Goal: Task Accomplishment & Management: Manage account settings

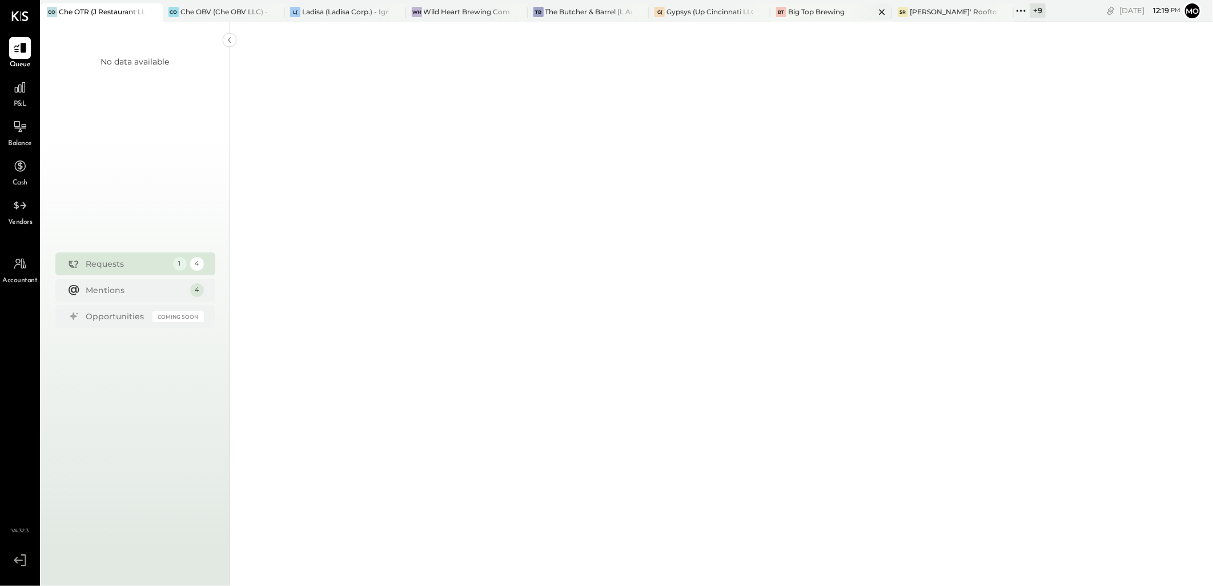
click at [807, 14] on div "Big Top Brewing" at bounding box center [816, 12] width 57 height 10
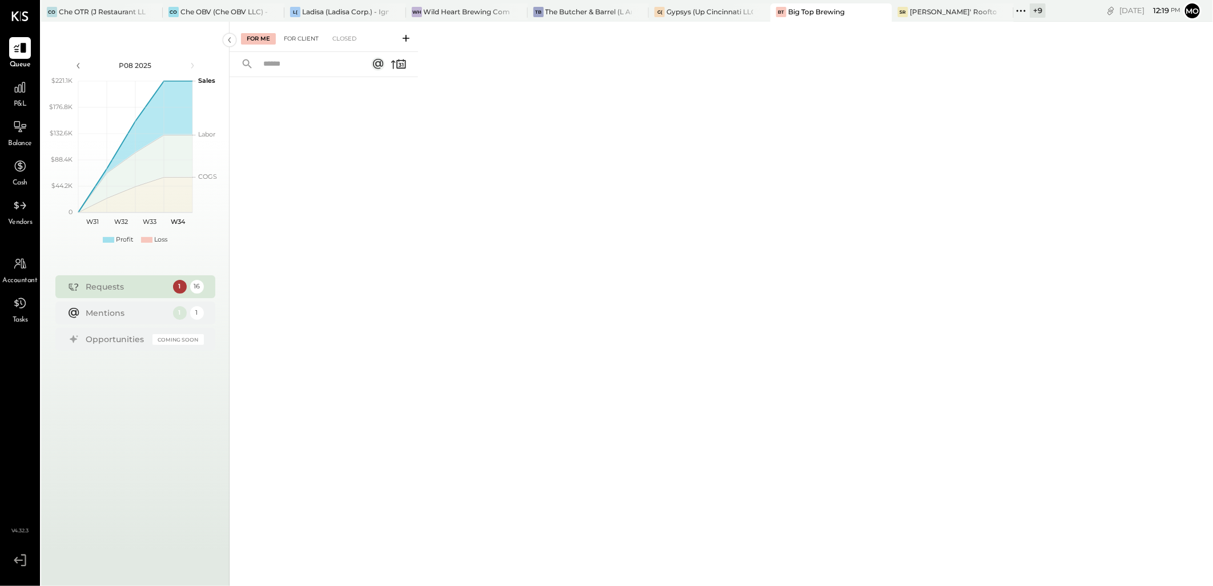
click at [294, 37] on div "For Client" at bounding box center [301, 38] width 46 height 11
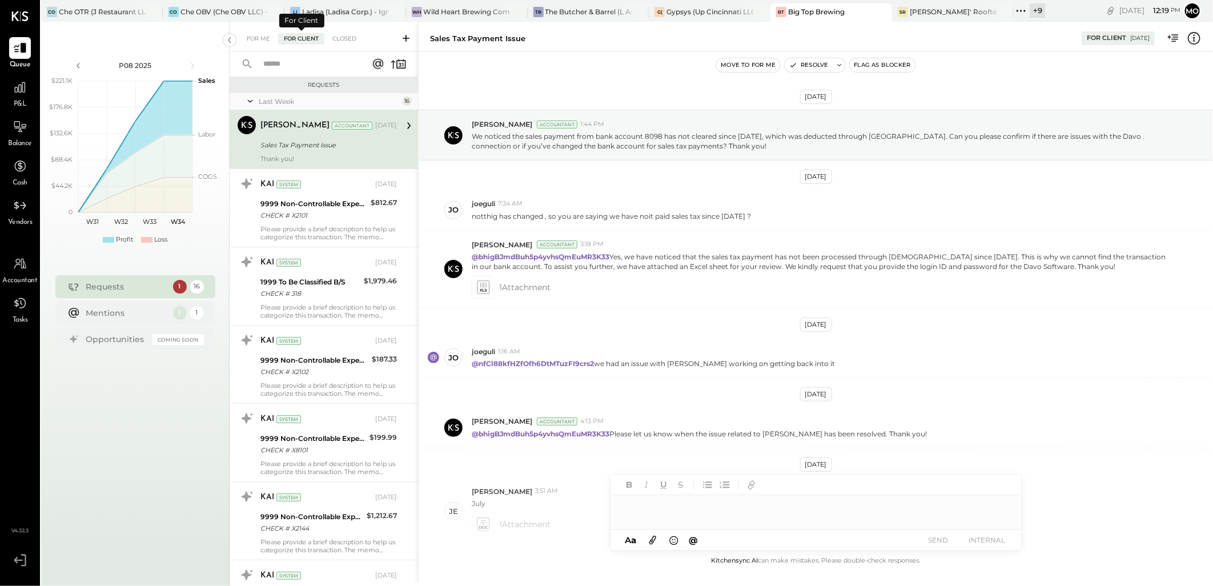
scroll to position [146, 0]
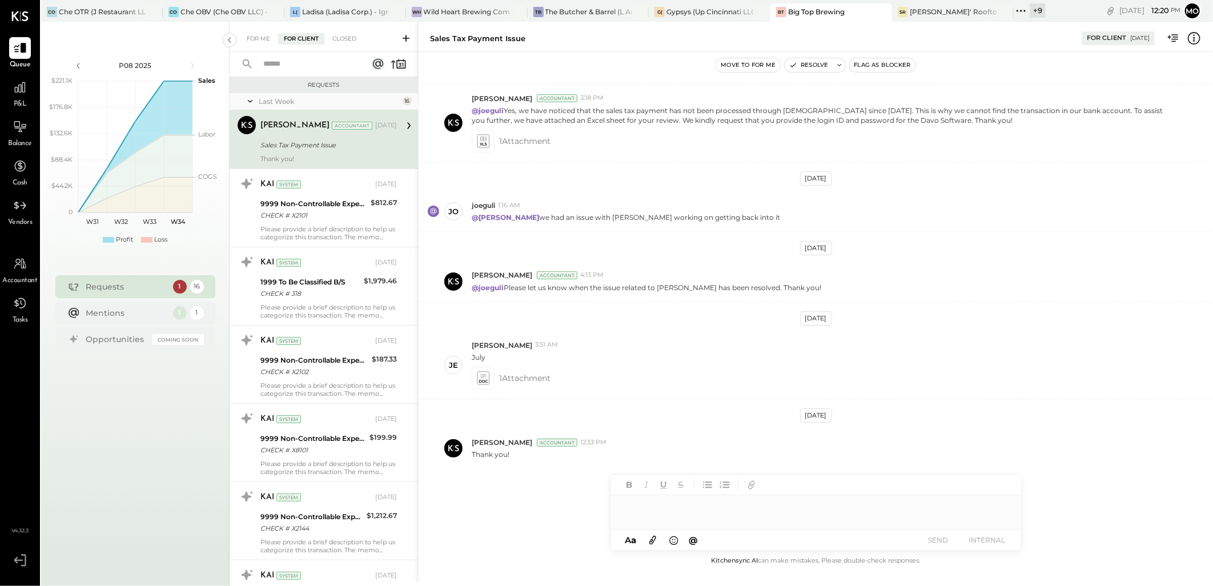
click at [332, 33] on div "Closed" at bounding box center [344, 38] width 35 height 11
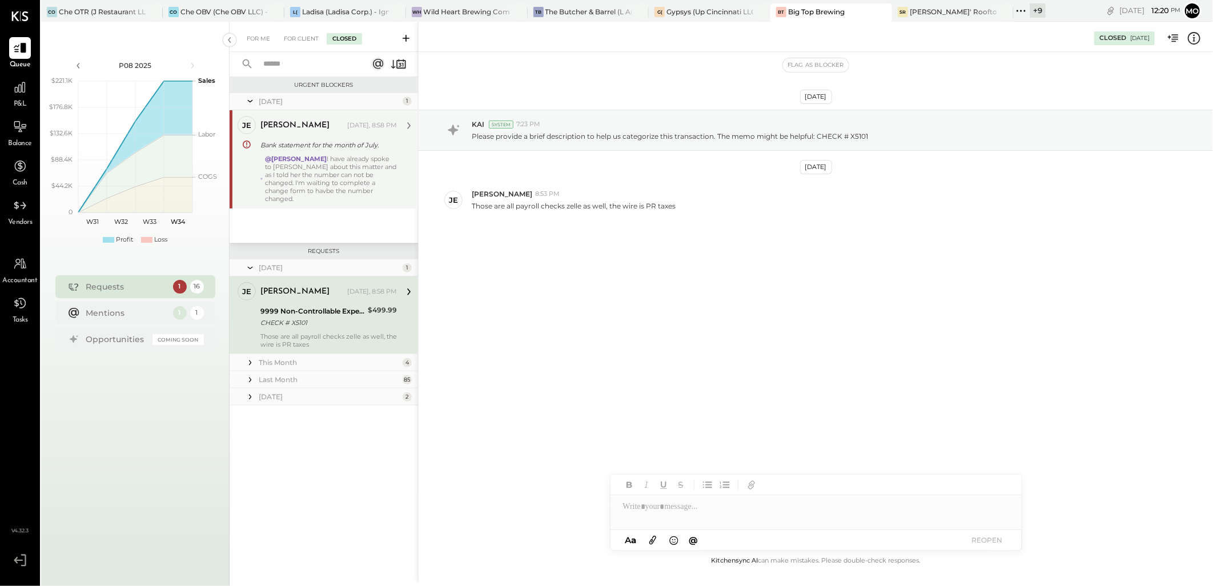
click at [267, 166] on div "@[PERSON_NAME] I have already spoke to [PERSON_NAME] about this matter and as I…" at bounding box center [331, 179] width 132 height 48
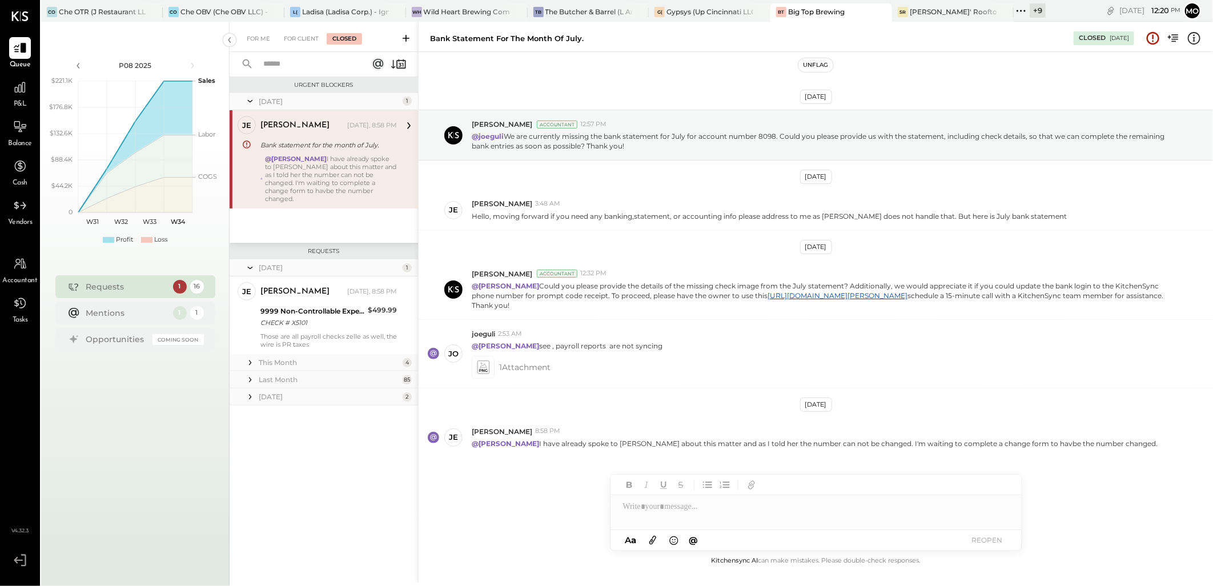
click at [800, 60] on button "Unflag" at bounding box center [816, 65] width 34 height 14
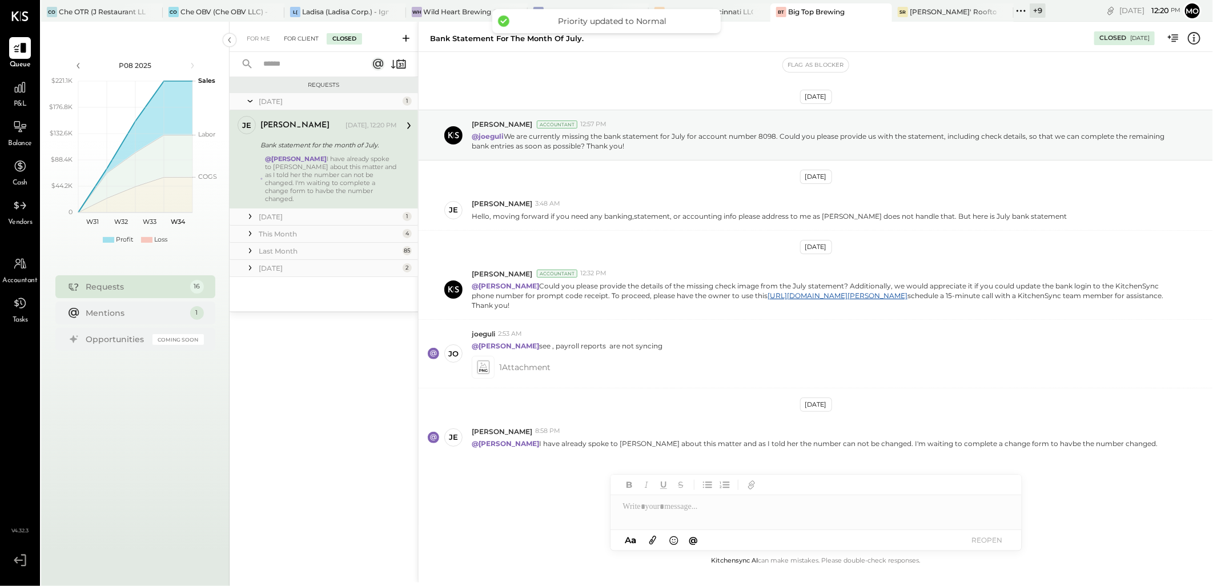
click at [309, 37] on div "For Client" at bounding box center [301, 38] width 46 height 11
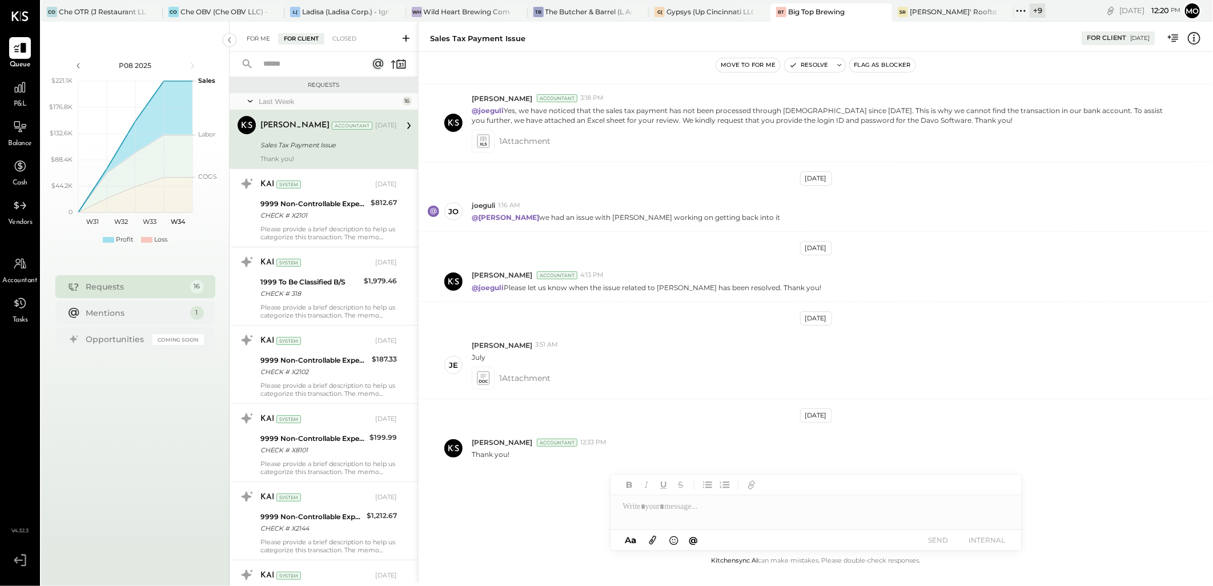
click at [263, 40] on div "For Me" at bounding box center [258, 38] width 35 height 11
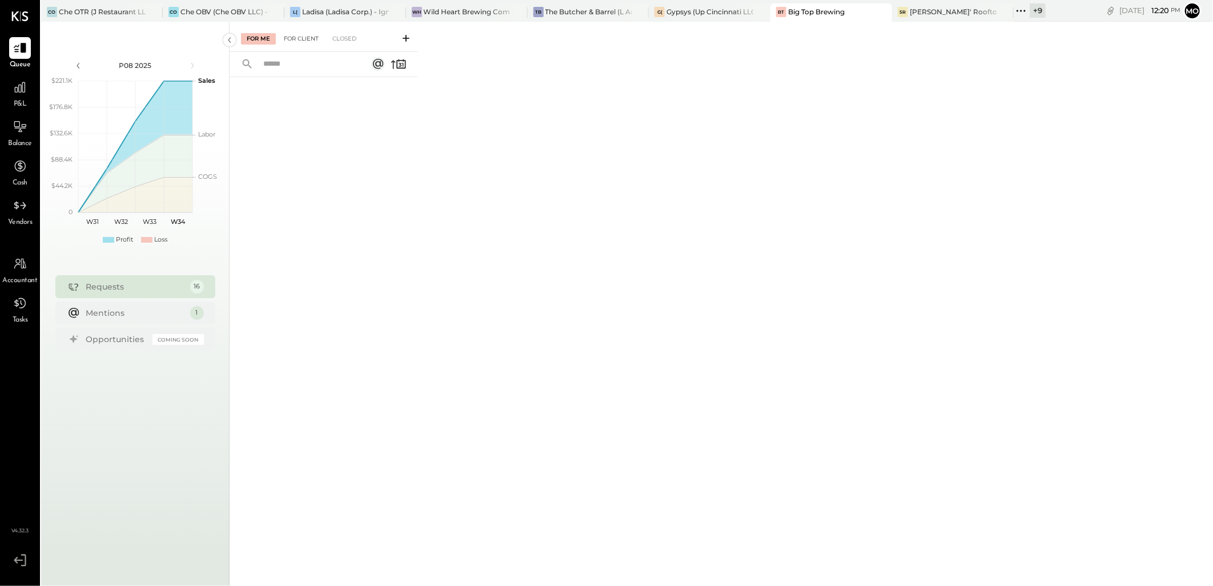
click at [290, 43] on div "For Client" at bounding box center [301, 38] width 46 height 11
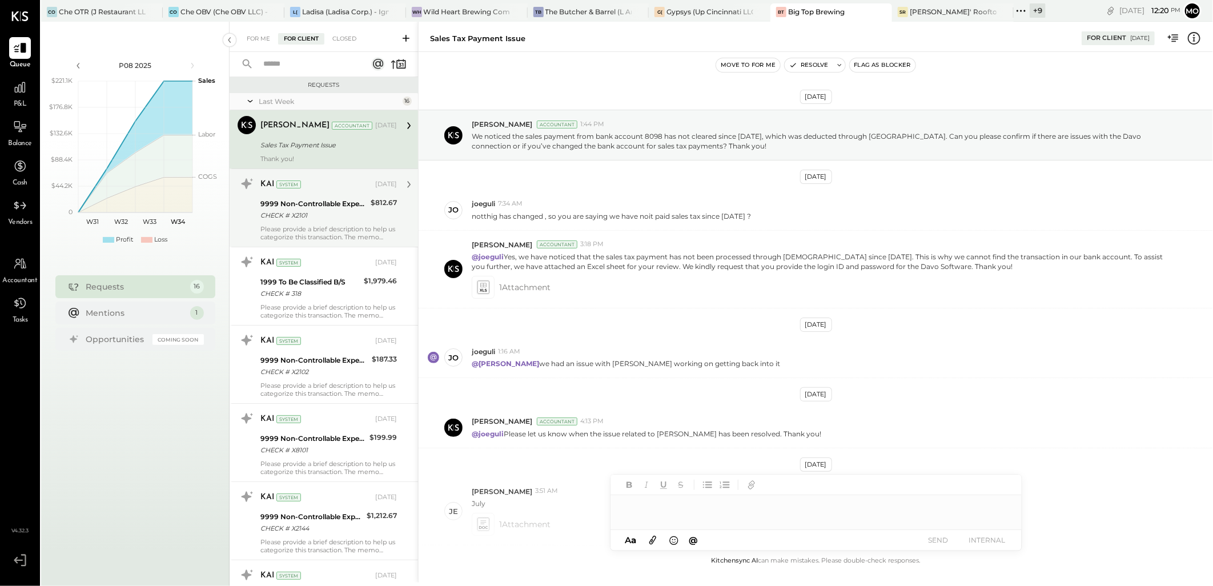
scroll to position [146, 0]
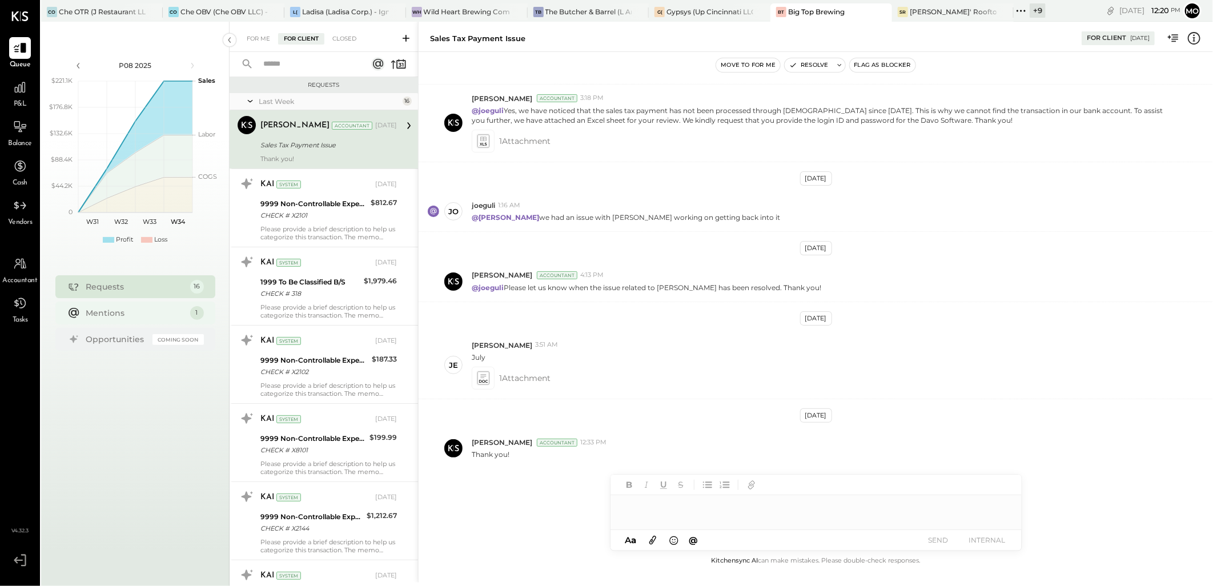
click at [144, 311] on div "Mentions" at bounding box center [135, 312] width 98 height 11
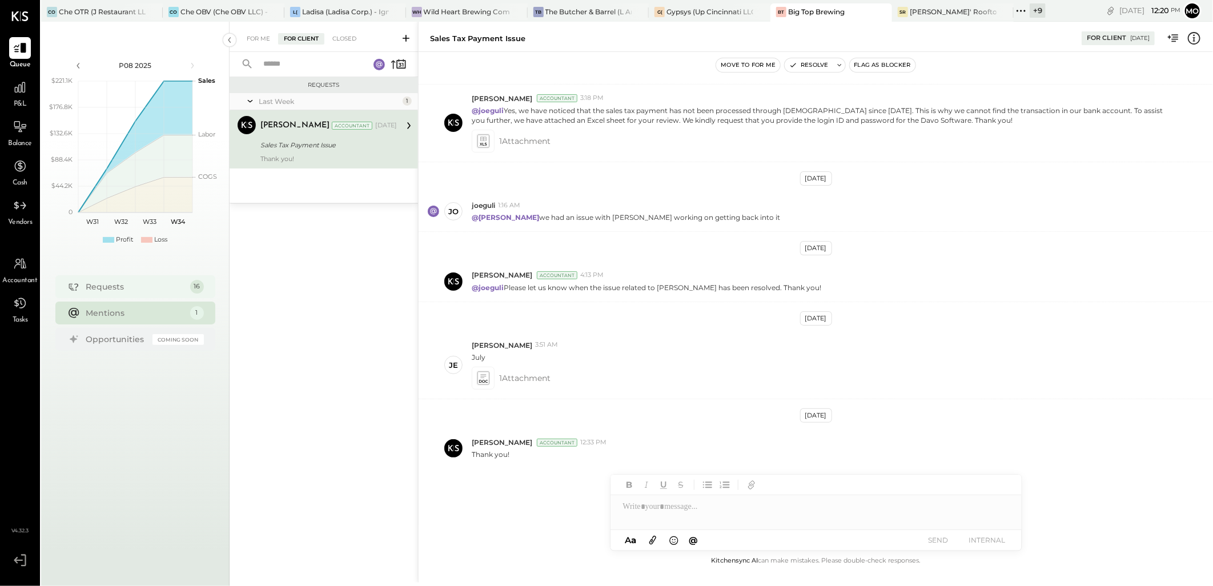
click at [166, 284] on div "Requests" at bounding box center [135, 286] width 98 height 11
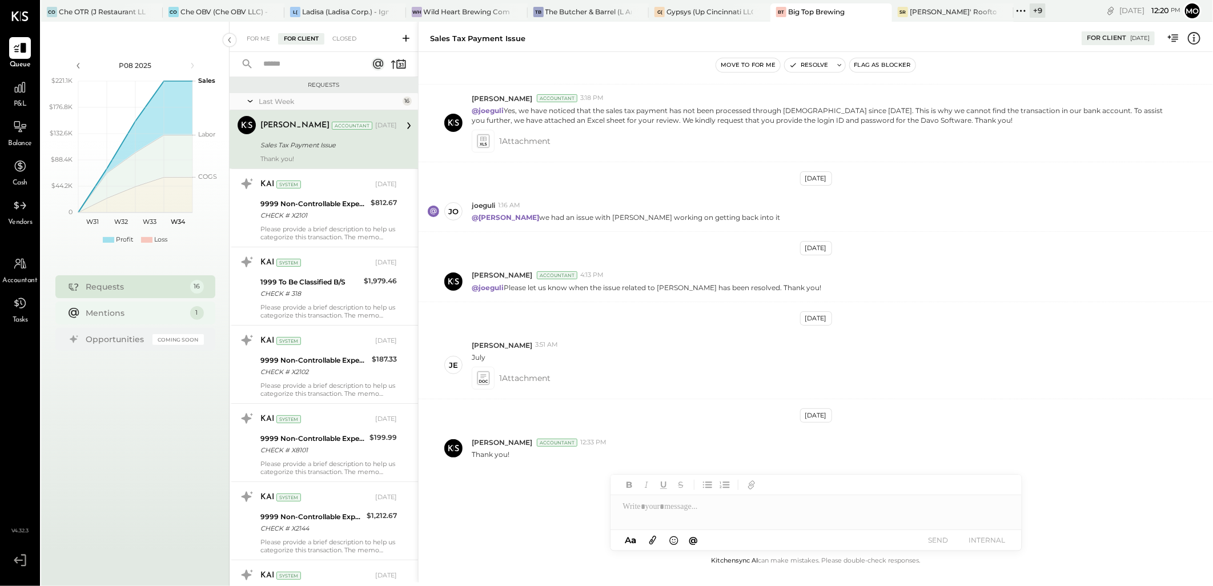
click at [156, 309] on div "Mentions" at bounding box center [135, 312] width 98 height 11
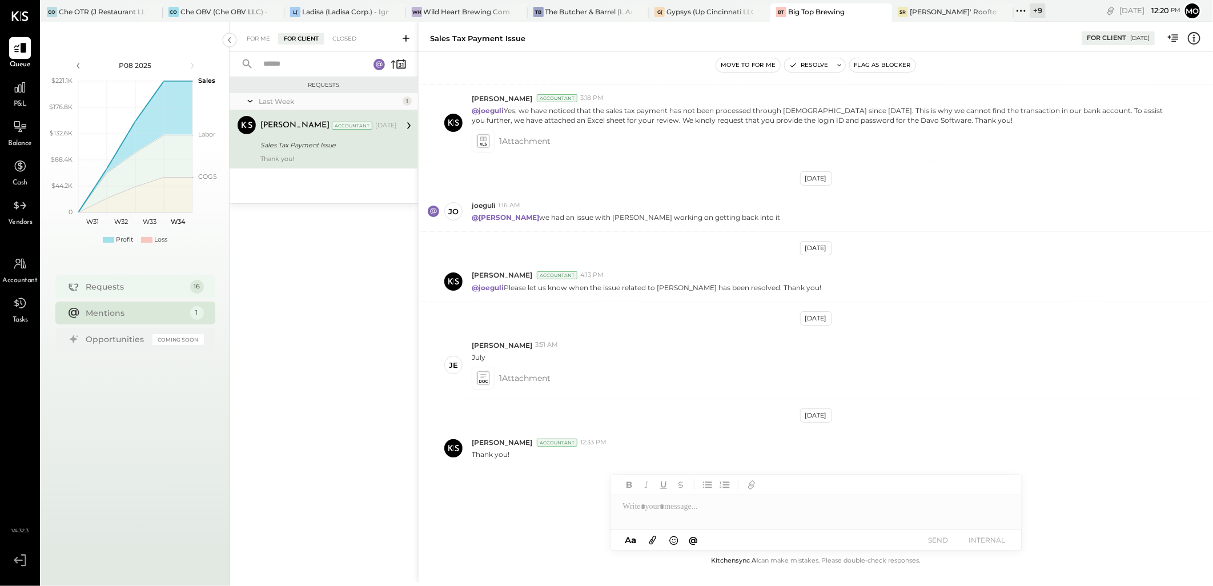
click at [155, 295] on div "Requests 16" at bounding box center [135, 286] width 160 height 23
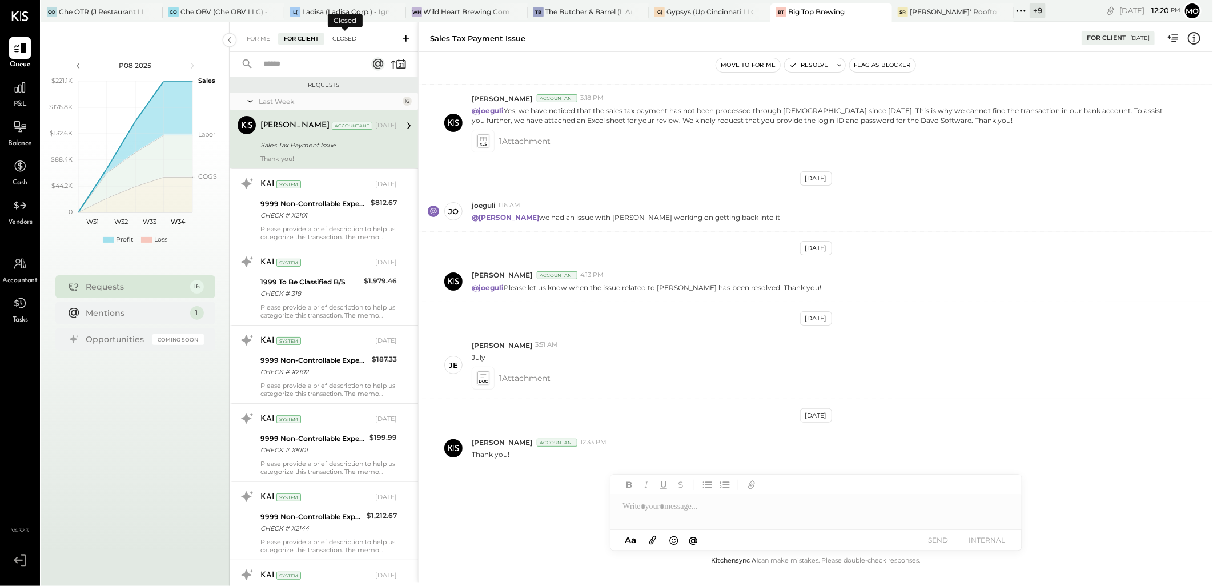
click at [344, 35] on div "Closed" at bounding box center [344, 38] width 35 height 11
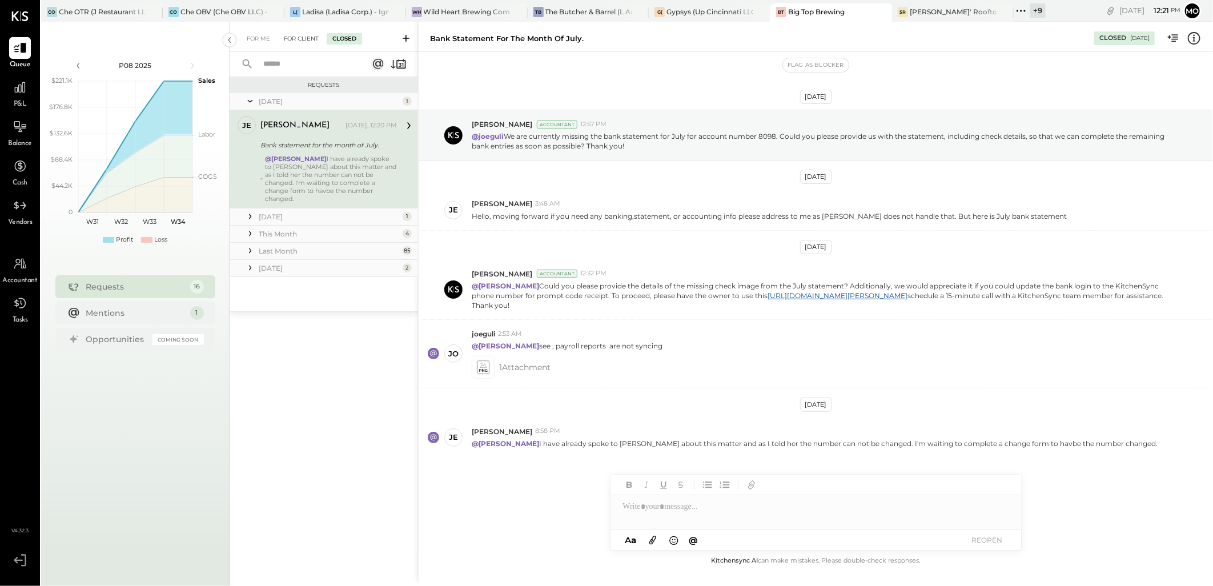
click at [294, 41] on div "For Client" at bounding box center [301, 38] width 46 height 11
